Goal: Use online tool/utility

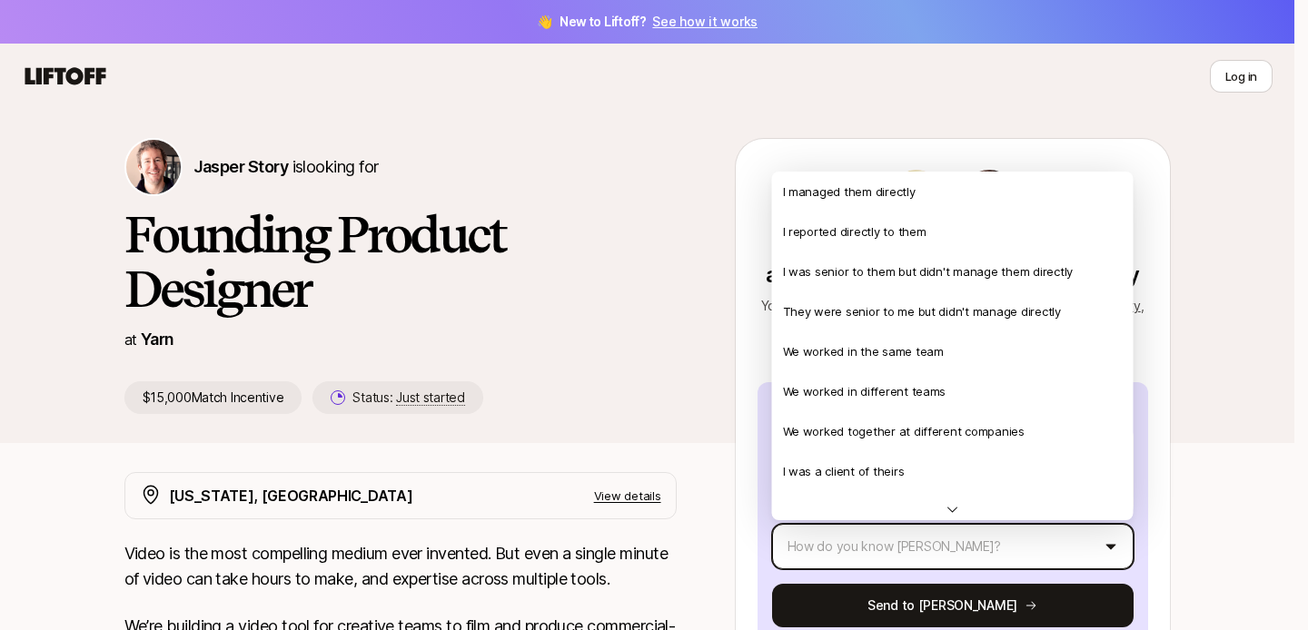
click at [830, 526] on html "👋 New to Liftoff? See how it works Log in Log in Jasper Story is looking for Fo…" at bounding box center [654, 315] width 1308 height 630
click at [681, 411] on html "👋 New to Liftoff? See how it works Log in Log in Jasper Story is looking for Fo…" at bounding box center [654, 315] width 1308 height 630
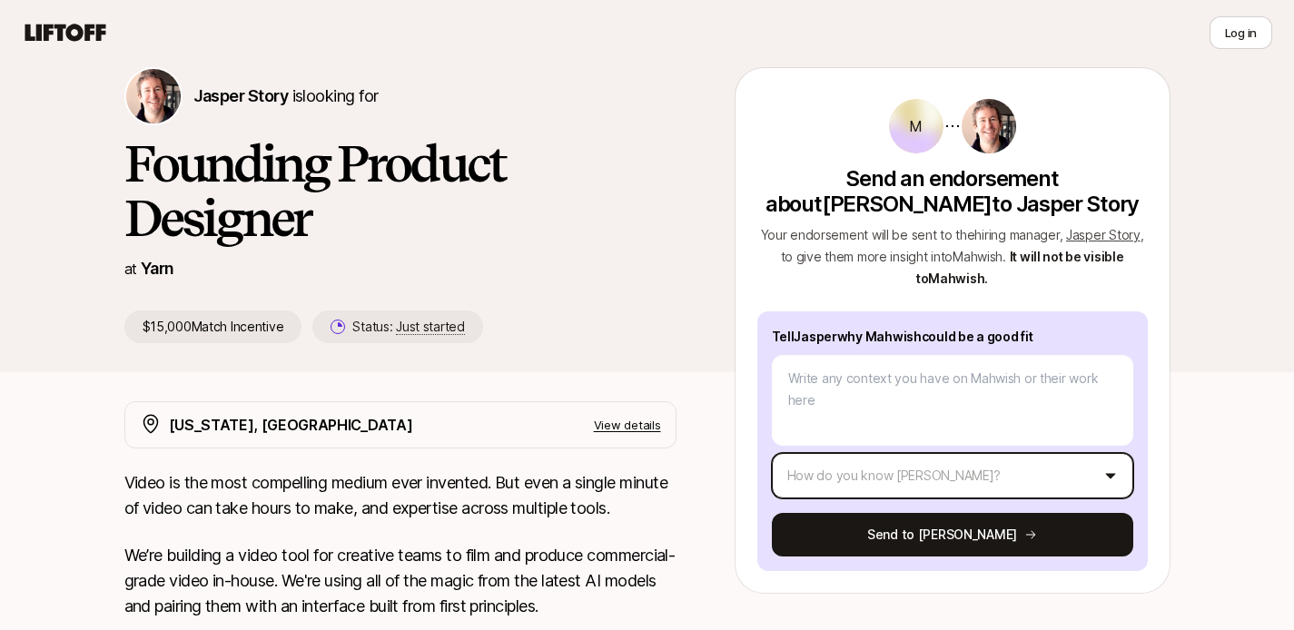
scroll to position [91, 0]
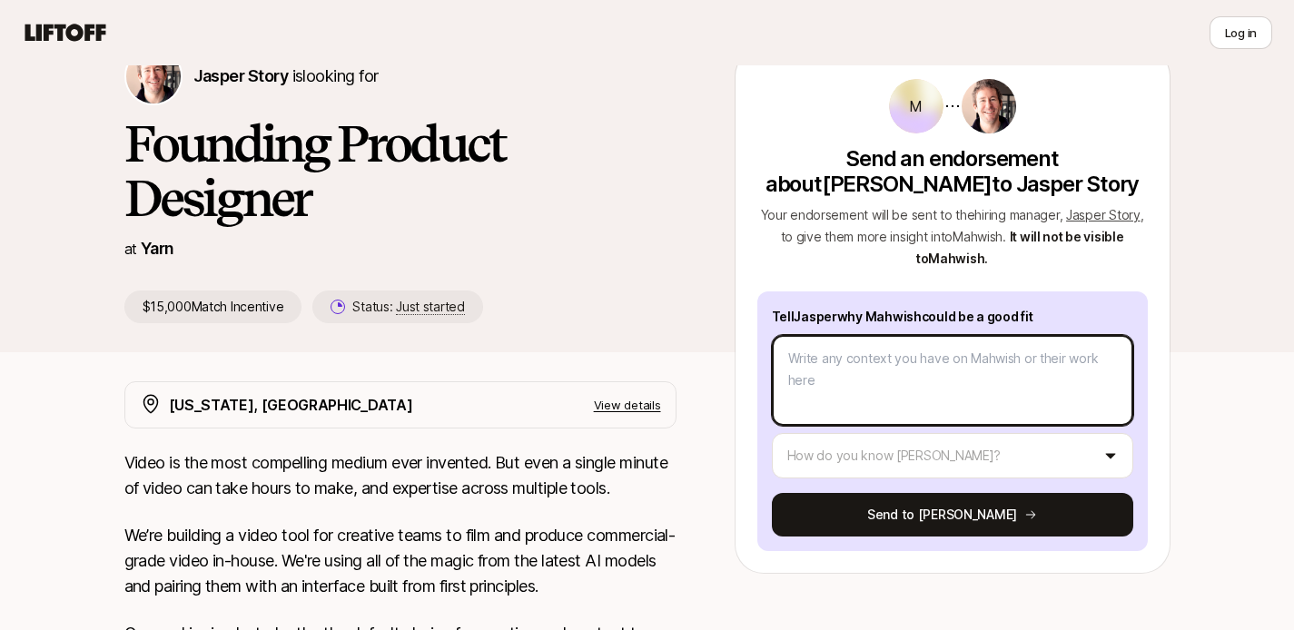
click at [863, 390] on textarea at bounding box center [952, 380] width 361 height 91
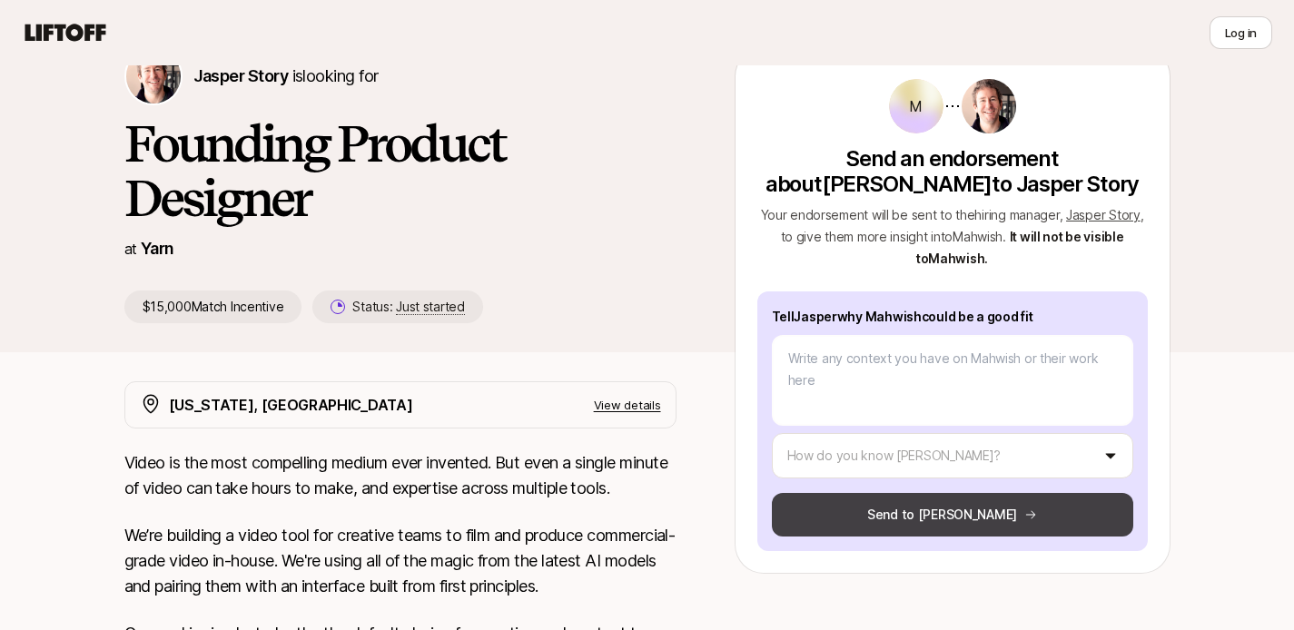
click at [851, 515] on button "Send to [PERSON_NAME]" at bounding box center [952, 515] width 361 height 44
type textarea "x"
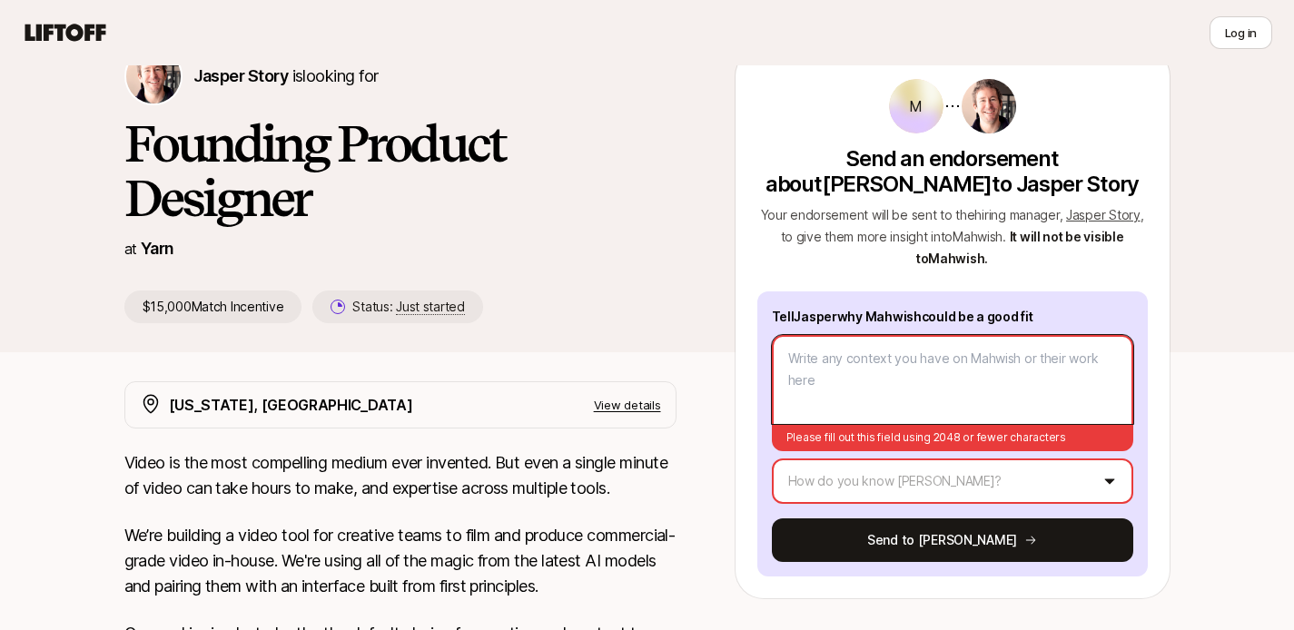
click at [838, 398] on textarea at bounding box center [952, 379] width 361 height 89
type textarea "a"
type textarea "x"
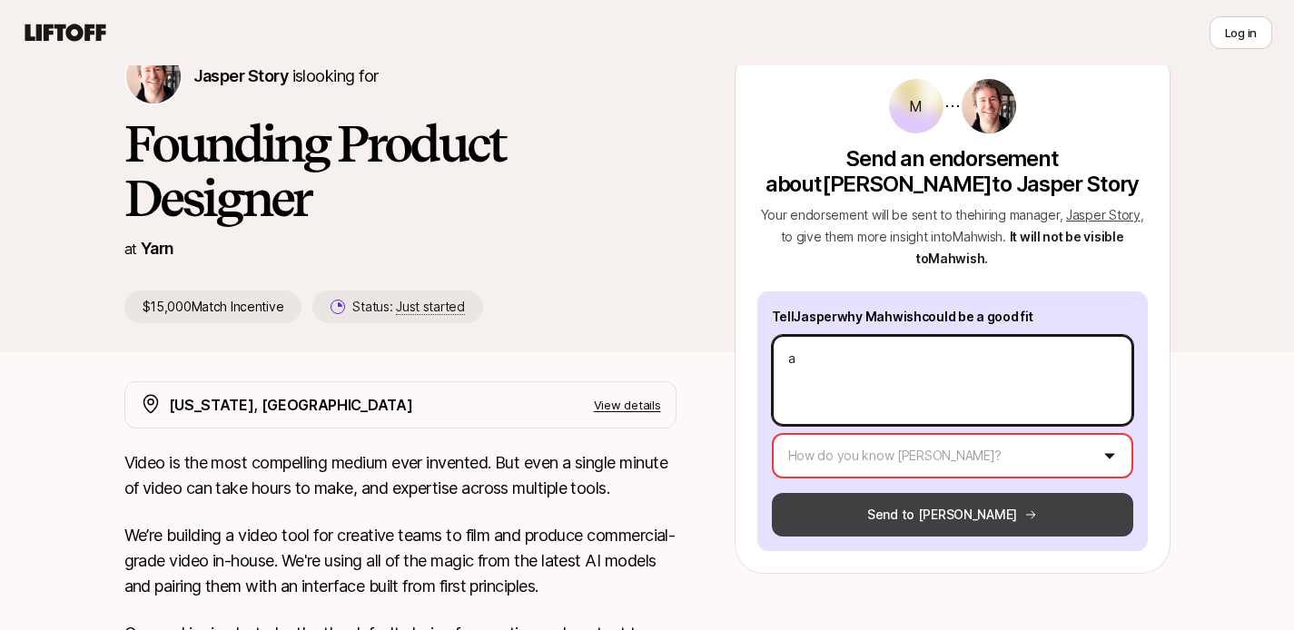
type textarea "a"
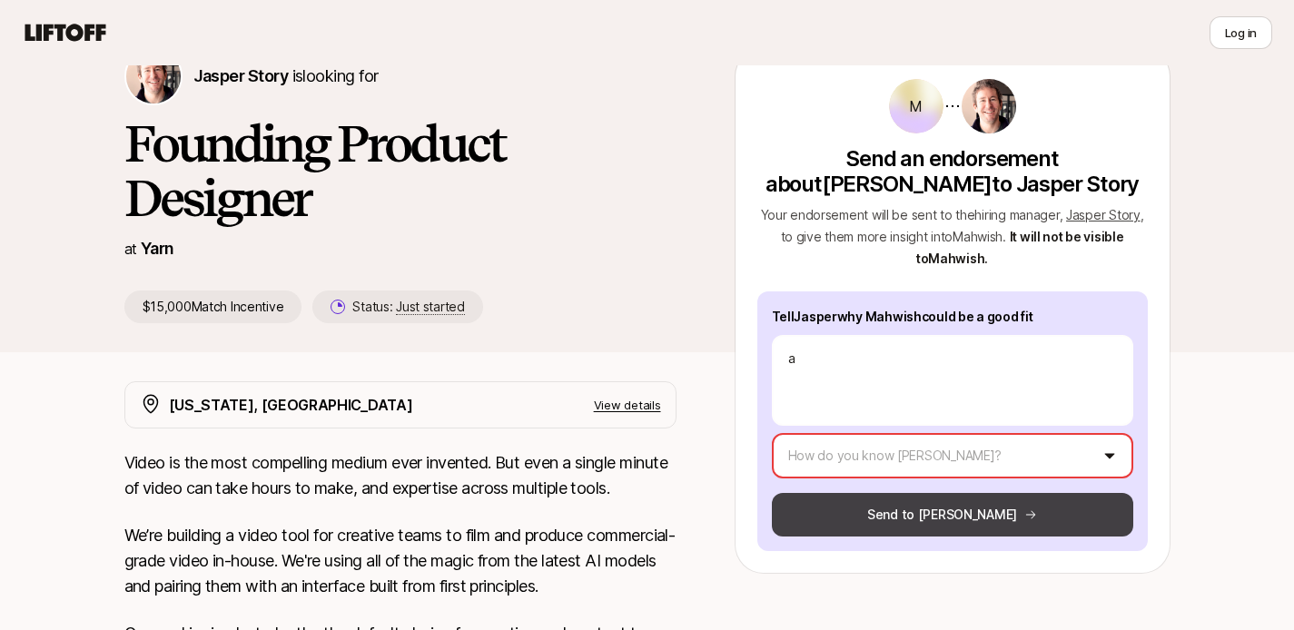
click at [848, 498] on button "Send to [PERSON_NAME]" at bounding box center [952, 515] width 361 height 44
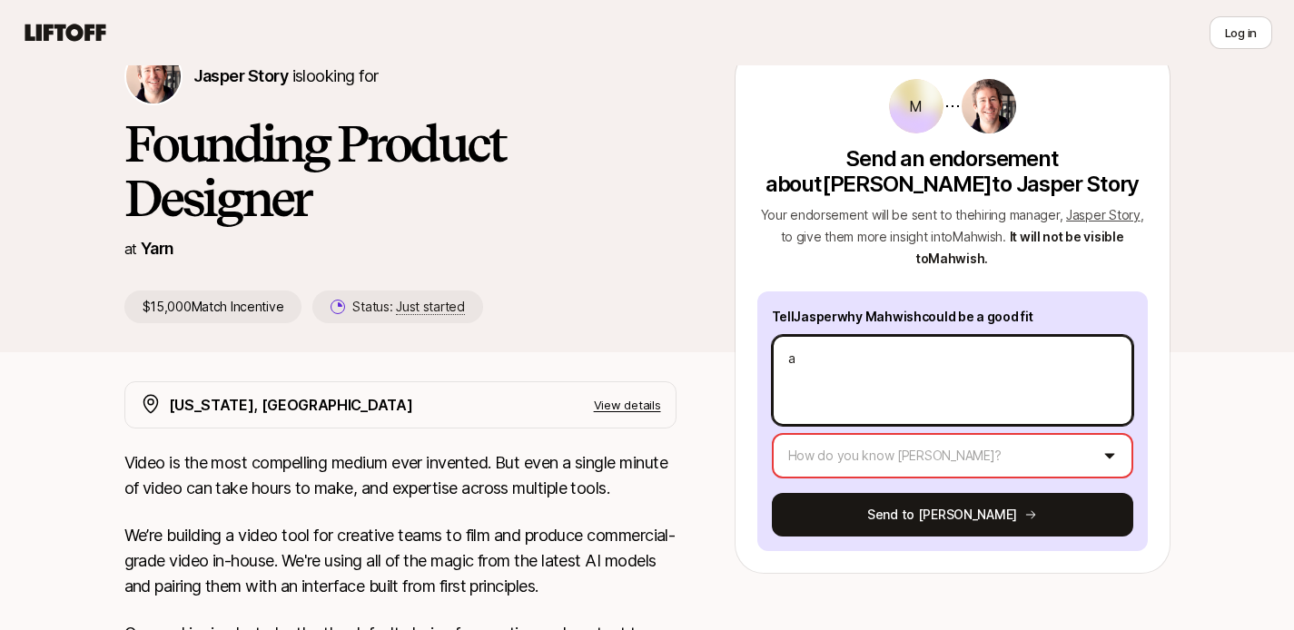
click at [816, 356] on textarea "a" at bounding box center [952, 380] width 361 height 91
type textarea "x"
